Goal: Transaction & Acquisition: Purchase product/service

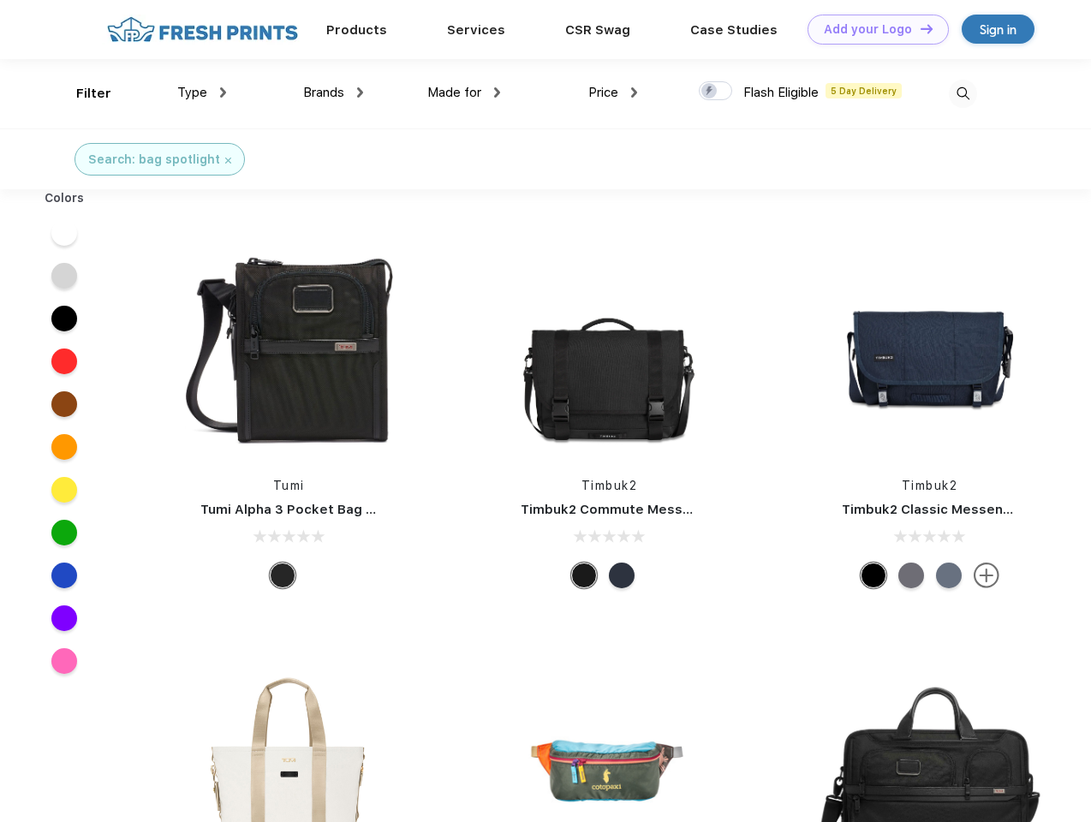
click at [872, 29] on link "Add your Logo Design Tool" at bounding box center [878, 30] width 141 height 30
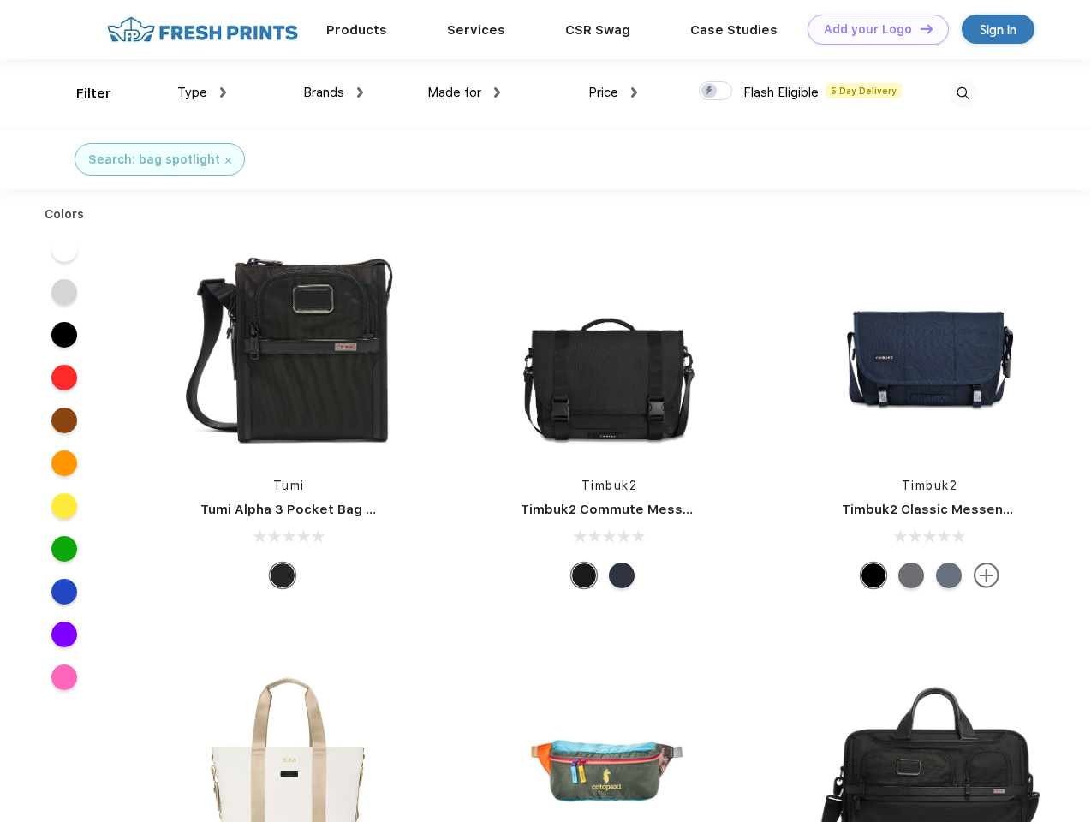
click at [0, 0] on div "Design Tool" at bounding box center [0, 0] width 0 height 0
click at [919, 28] on link "Add your Logo Design Tool" at bounding box center [878, 30] width 141 height 30
click at [82, 93] on div "Filter" at bounding box center [93, 94] width 35 height 20
click at [202, 93] on span "Type" at bounding box center [192, 92] width 30 height 15
click at [333, 93] on span "Brands" at bounding box center [323, 92] width 41 height 15
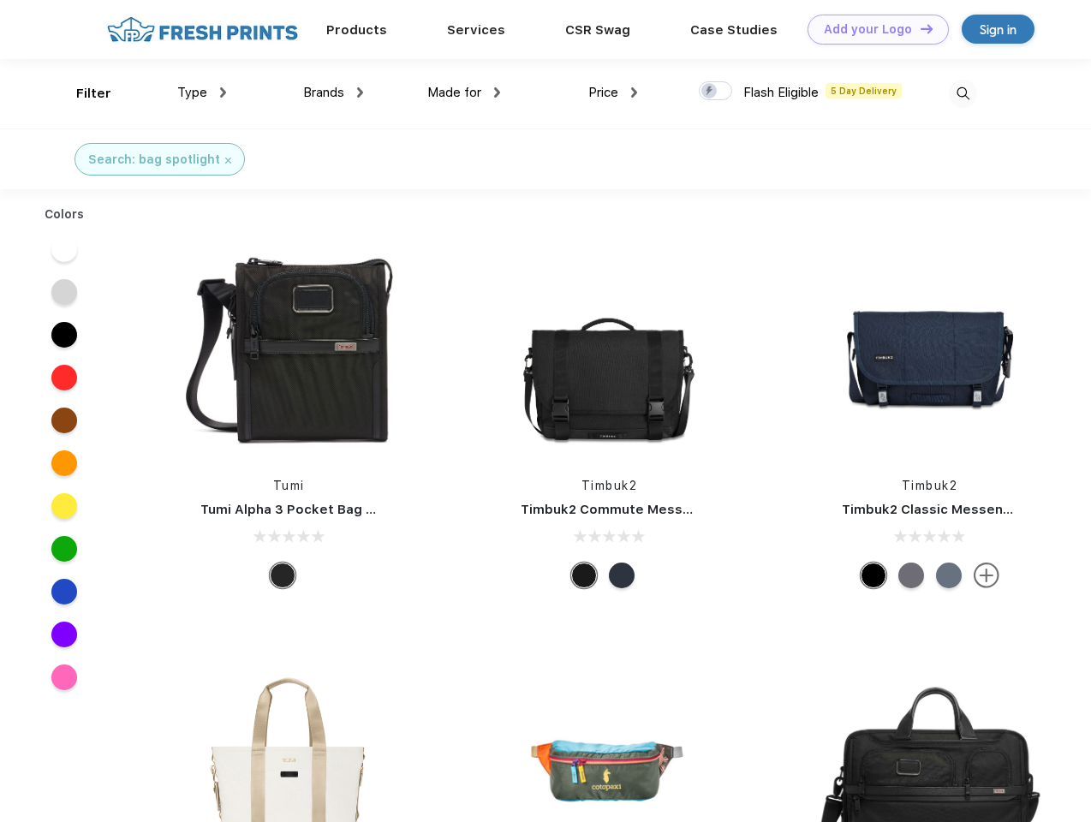
click at [464, 93] on span "Made for" at bounding box center [454, 92] width 54 height 15
click at [613, 93] on span "Price" at bounding box center [604, 92] width 30 height 15
click at [716, 92] on div at bounding box center [715, 90] width 33 height 19
click at [710, 92] on input "checkbox" at bounding box center [704, 86] width 11 height 11
click at [963, 93] on img at bounding box center [963, 94] width 28 height 28
